Goal: Navigation & Orientation: Find specific page/section

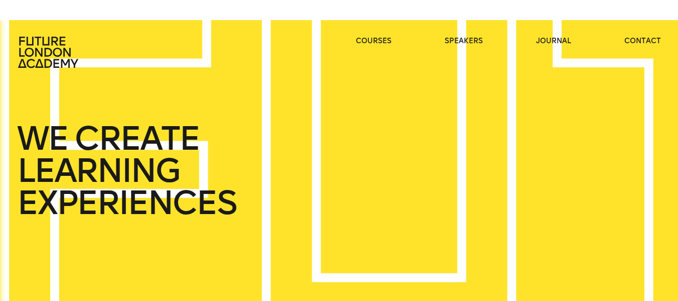
click at [52, 56] on icon at bounding box center [49, 52] width 64 height 32
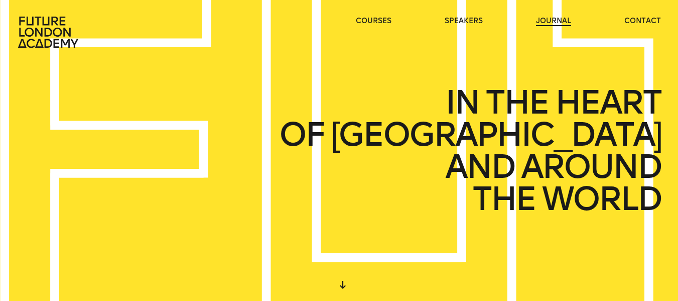
click at [544, 19] on link "journal" at bounding box center [553, 21] width 35 height 10
